Goal: Transaction & Acquisition: Purchase product/service

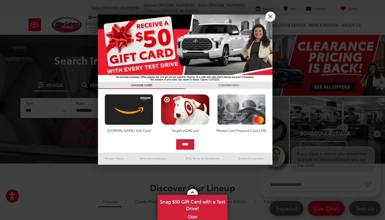
click at [271, 16] on link "X" at bounding box center [271, 17] width 10 height 10
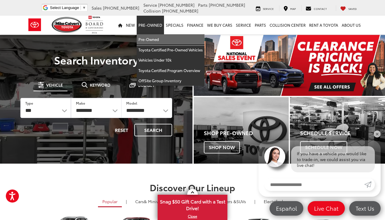
click at [152, 38] on link "Pre-Owned" at bounding box center [171, 39] width 68 height 10
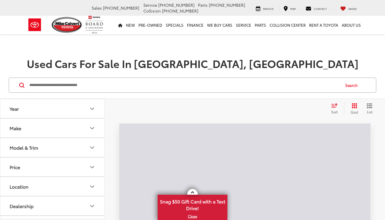
scroll to position [19, 0]
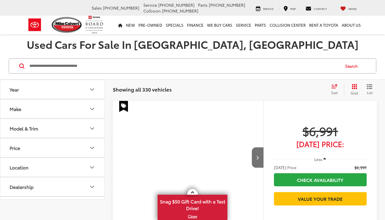
click at [49, 118] on button "Make" at bounding box center [52, 109] width 105 height 19
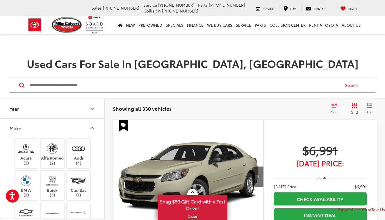
scroll to position [294, 0]
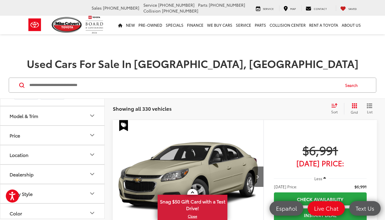
click at [79, 78] on label "Toyota (171)" at bounding box center [79, 73] width 24 height 10
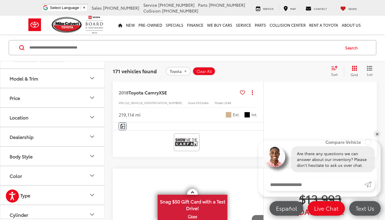
scroll to position [417, 0]
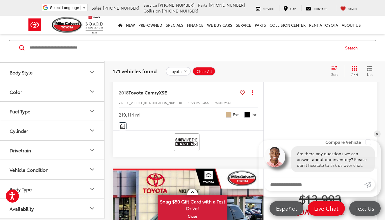
click at [56, 101] on button "Color" at bounding box center [52, 91] width 105 height 19
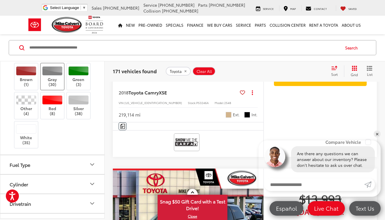
scroll to position [485, 0]
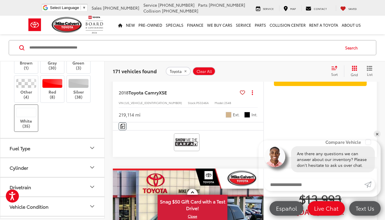
click at [24, 117] on div at bounding box center [26, 112] width 21 height 9
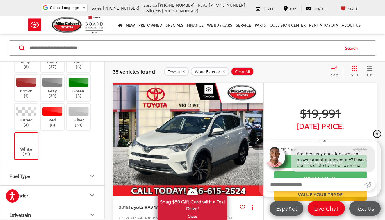
click at [378, 133] on link "✕" at bounding box center [377, 134] width 7 height 7
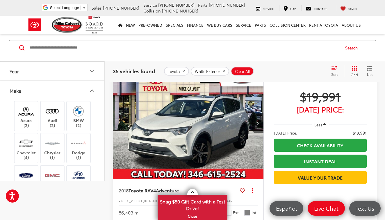
scroll to position [0, 0]
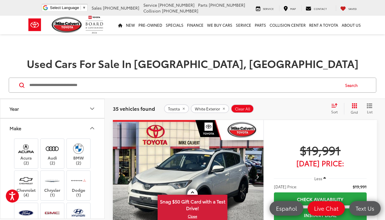
click at [46, 111] on button "Year" at bounding box center [52, 108] width 105 height 19
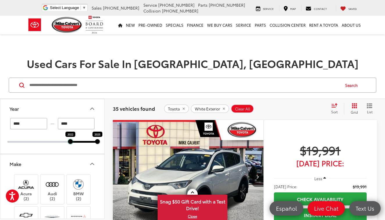
drag, startPoint x: 8, startPoint y: 141, endPoint x: 67, endPoint y: 144, distance: 59.7
click at [67, 144] on div "**** — **** 2022 2025" at bounding box center [52, 136] width 104 height 36
type input "****"
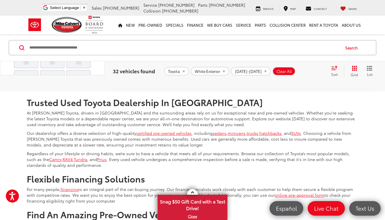
scroll to position [2396, 0]
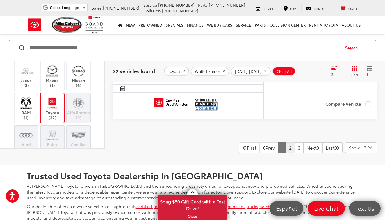
click at [286, 144] on link "2" at bounding box center [290, 148] width 9 height 10
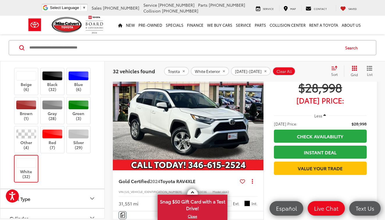
scroll to position [1466, 0]
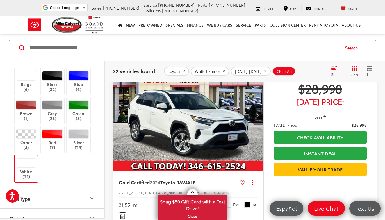
click at [257, 113] on icon "Next image" at bounding box center [257, 115] width 3 height 4
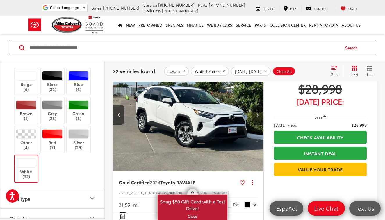
click at [192, 217] on link "X" at bounding box center [192, 216] width 69 height 6
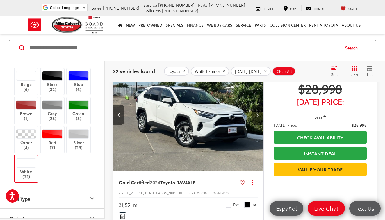
click at [258, 113] on icon "Next image" at bounding box center [257, 115] width 3 height 4
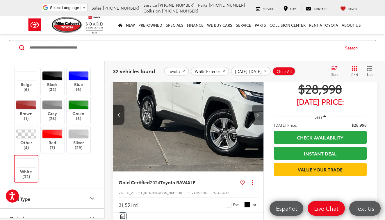
click at [258, 113] on icon "Next image" at bounding box center [257, 115] width 3 height 4
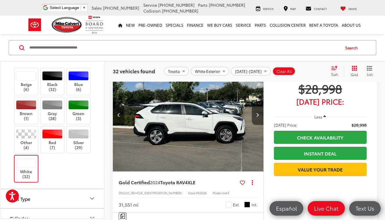
click at [258, 113] on icon "Next image" at bounding box center [257, 115] width 3 height 4
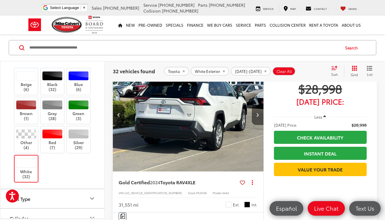
scroll to position [1446, 0]
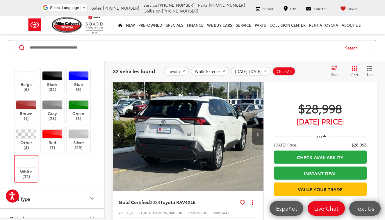
click at [257, 133] on icon "Next image" at bounding box center [257, 135] width 3 height 4
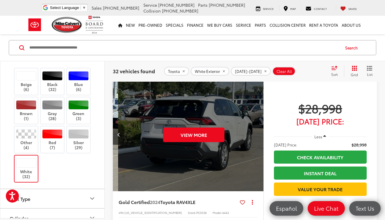
scroll to position [0, 758]
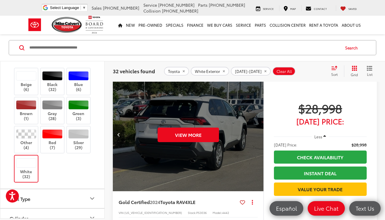
click at [257, 130] on div "View More" at bounding box center [189, 135] width 152 height 114
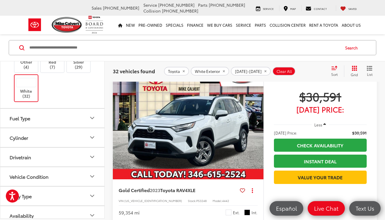
scroll to position [2061, 0]
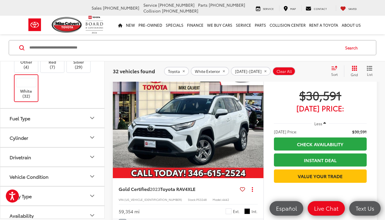
click at [257, 120] on icon "Next image" at bounding box center [257, 122] width 3 height 4
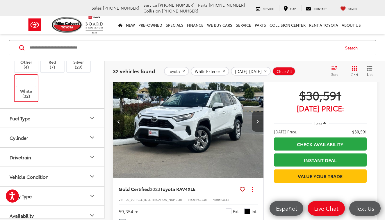
click at [257, 120] on icon "Next image" at bounding box center [257, 122] width 3 height 4
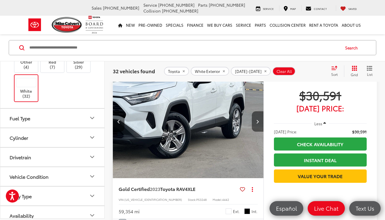
click at [257, 120] on icon "Next image" at bounding box center [257, 122] width 3 height 4
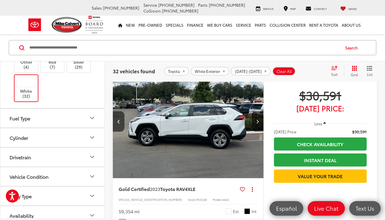
click at [257, 120] on icon "Next image" at bounding box center [257, 122] width 3 height 4
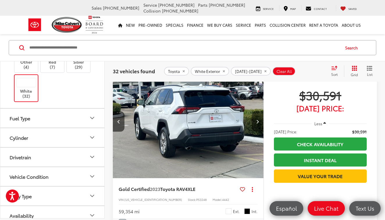
click at [257, 120] on icon "Next image" at bounding box center [257, 122] width 3 height 4
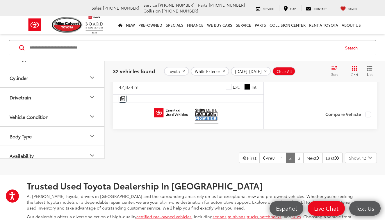
scroll to position [2411, 0]
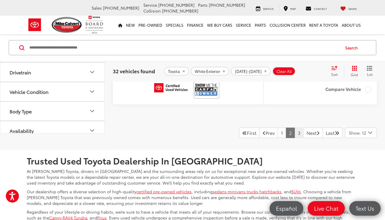
click at [295, 128] on link "3" at bounding box center [299, 133] width 9 height 10
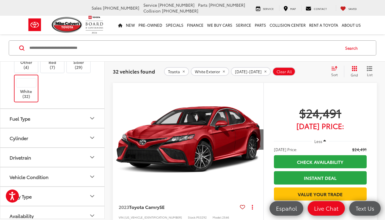
scroll to position [170, 0]
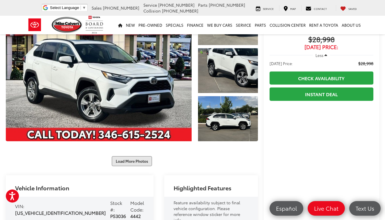
click at [118, 160] on button "Load More Photos" at bounding box center [132, 161] width 40 height 10
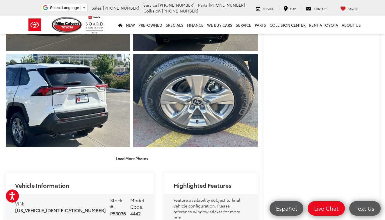
scroll to position [307, 0]
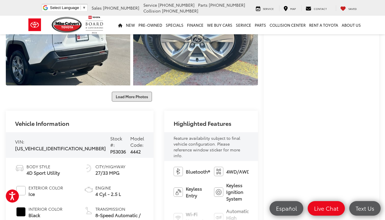
click at [139, 92] on button "Load More Photos" at bounding box center [132, 97] width 40 height 10
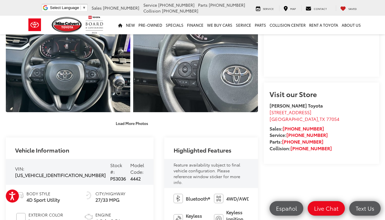
scroll to position [474, 0]
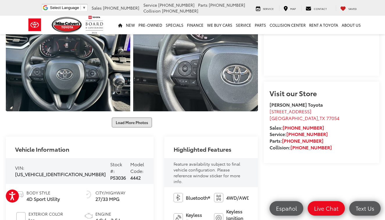
click at [132, 118] on button "Load More Photos" at bounding box center [132, 123] width 40 height 10
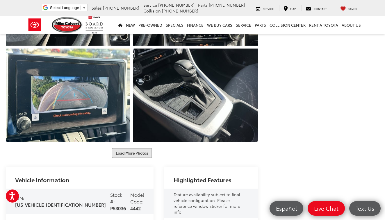
scroll to position [634, 0]
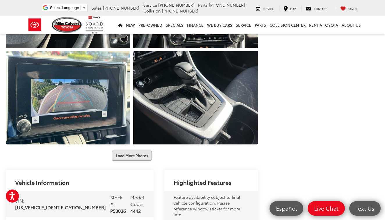
click at [134, 151] on button "Load More Photos" at bounding box center [132, 156] width 40 height 10
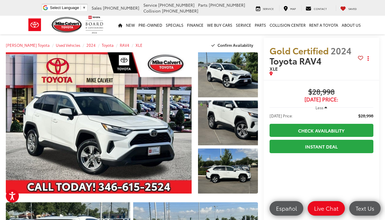
scroll to position [0, 0]
